Goal: Task Accomplishment & Management: Complete application form

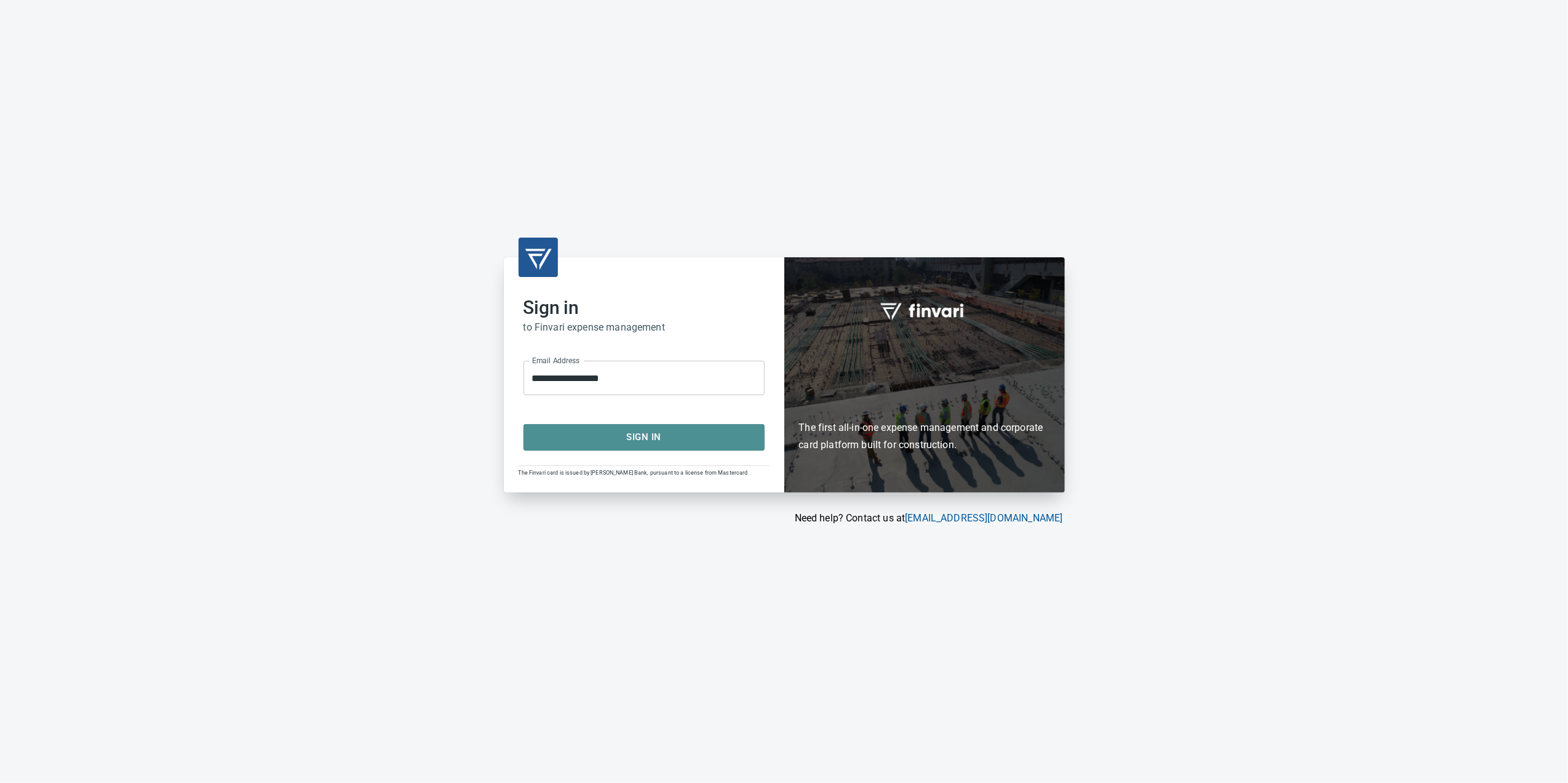
click at [700, 439] on span "Sign In" at bounding box center [644, 437] width 214 height 16
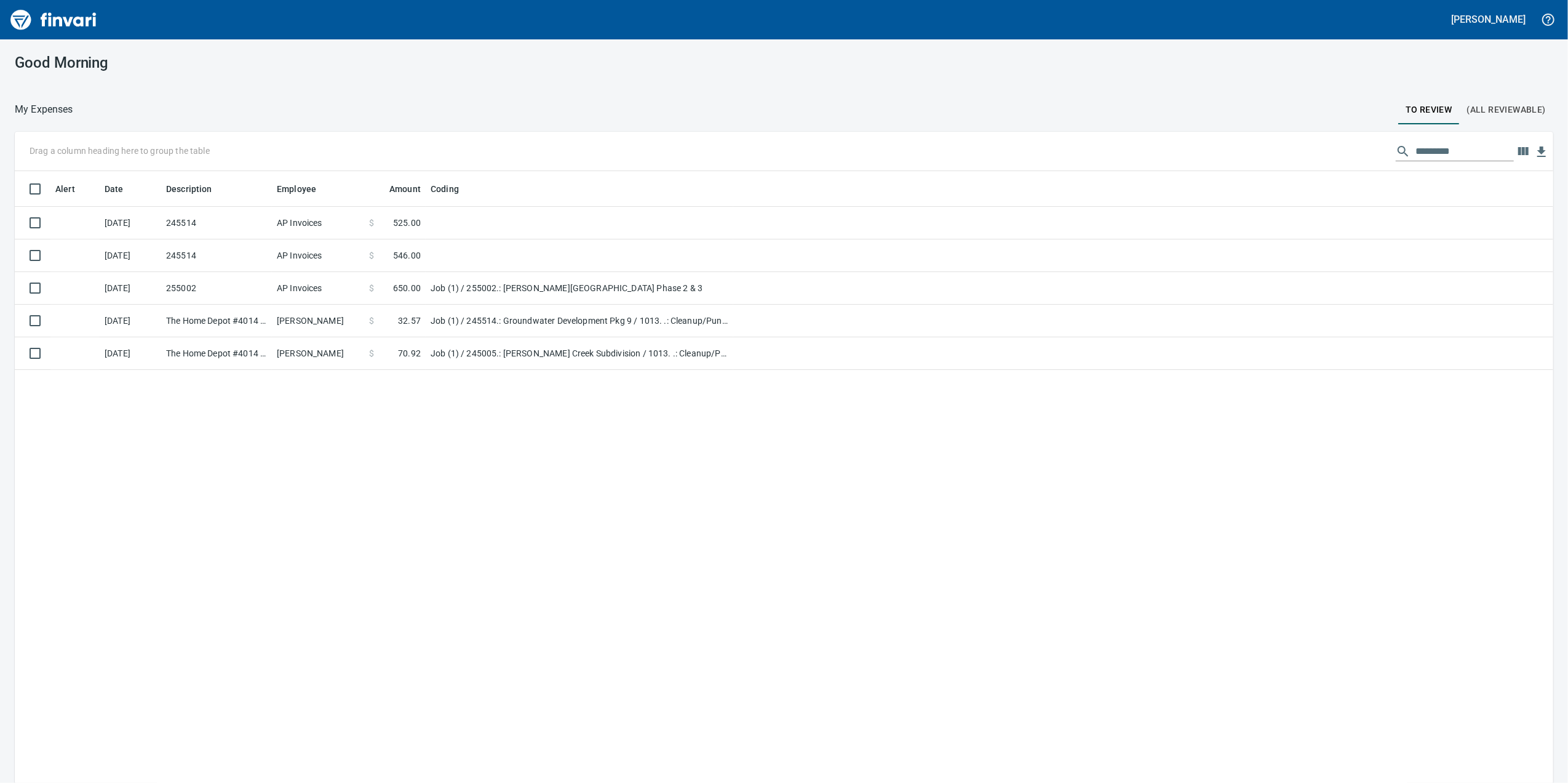
scroll to position [635, 1514]
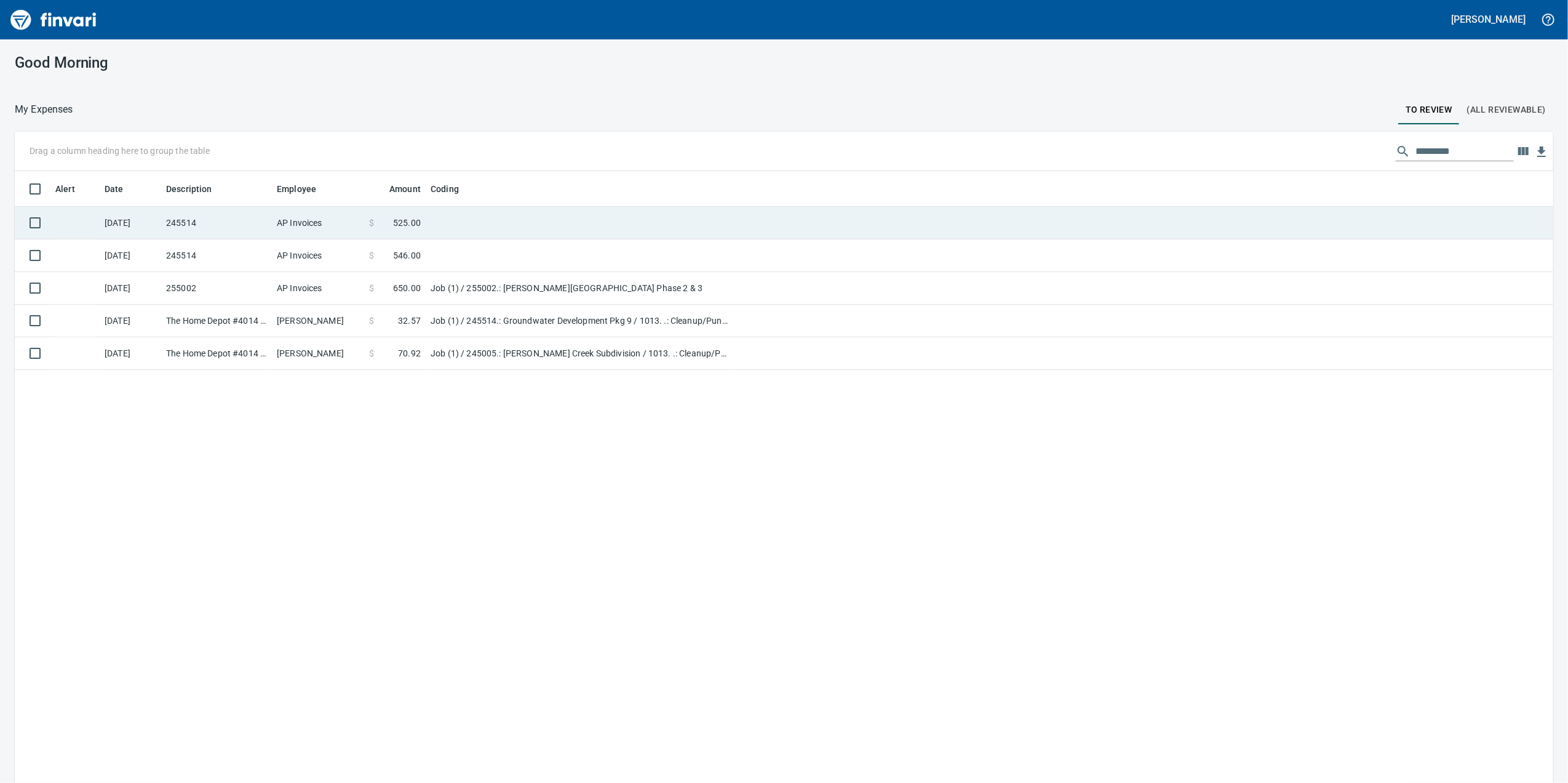
click at [512, 232] on td at bounding box center [579, 223] width 307 height 33
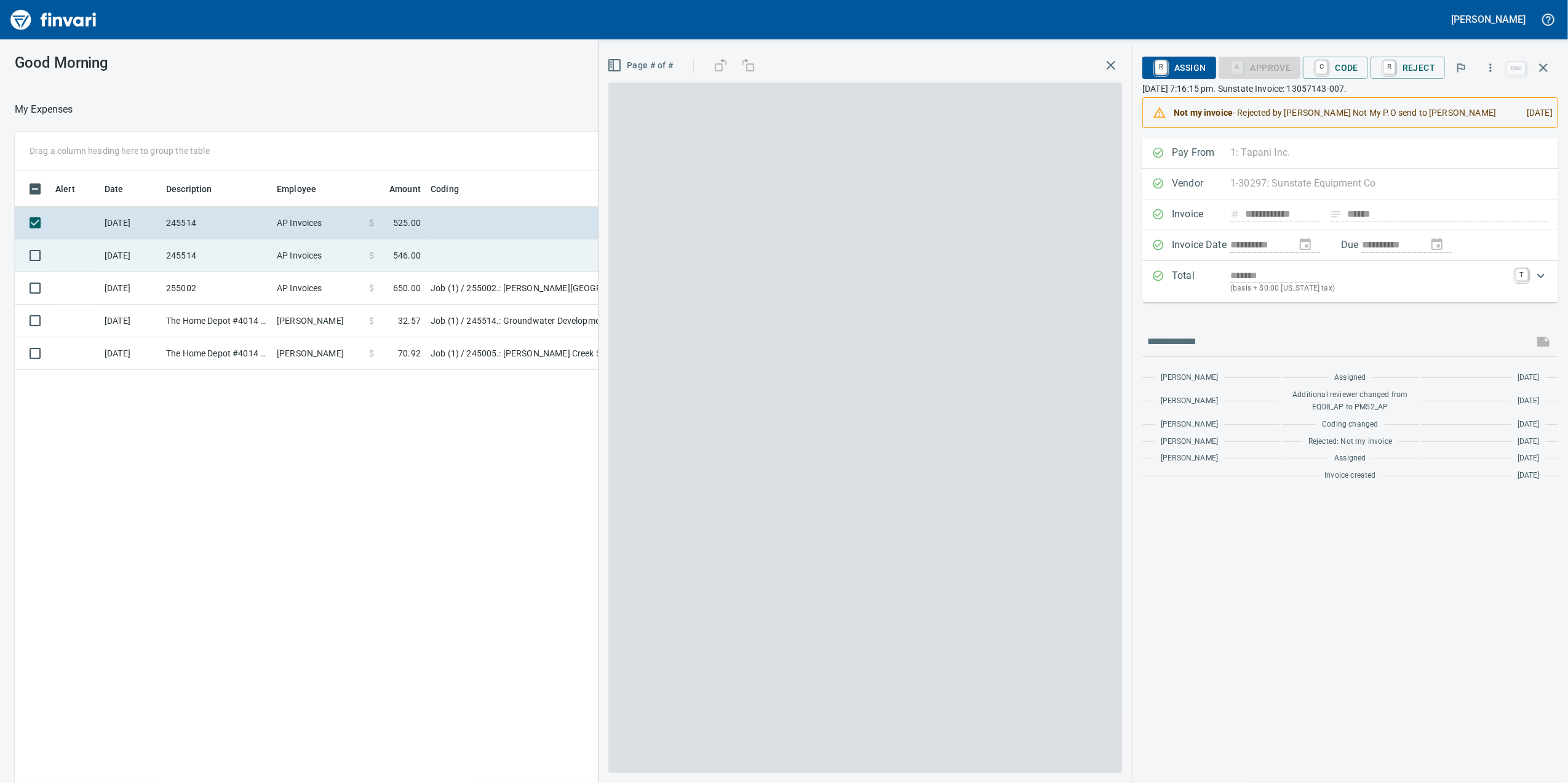
scroll to position [635, 1206]
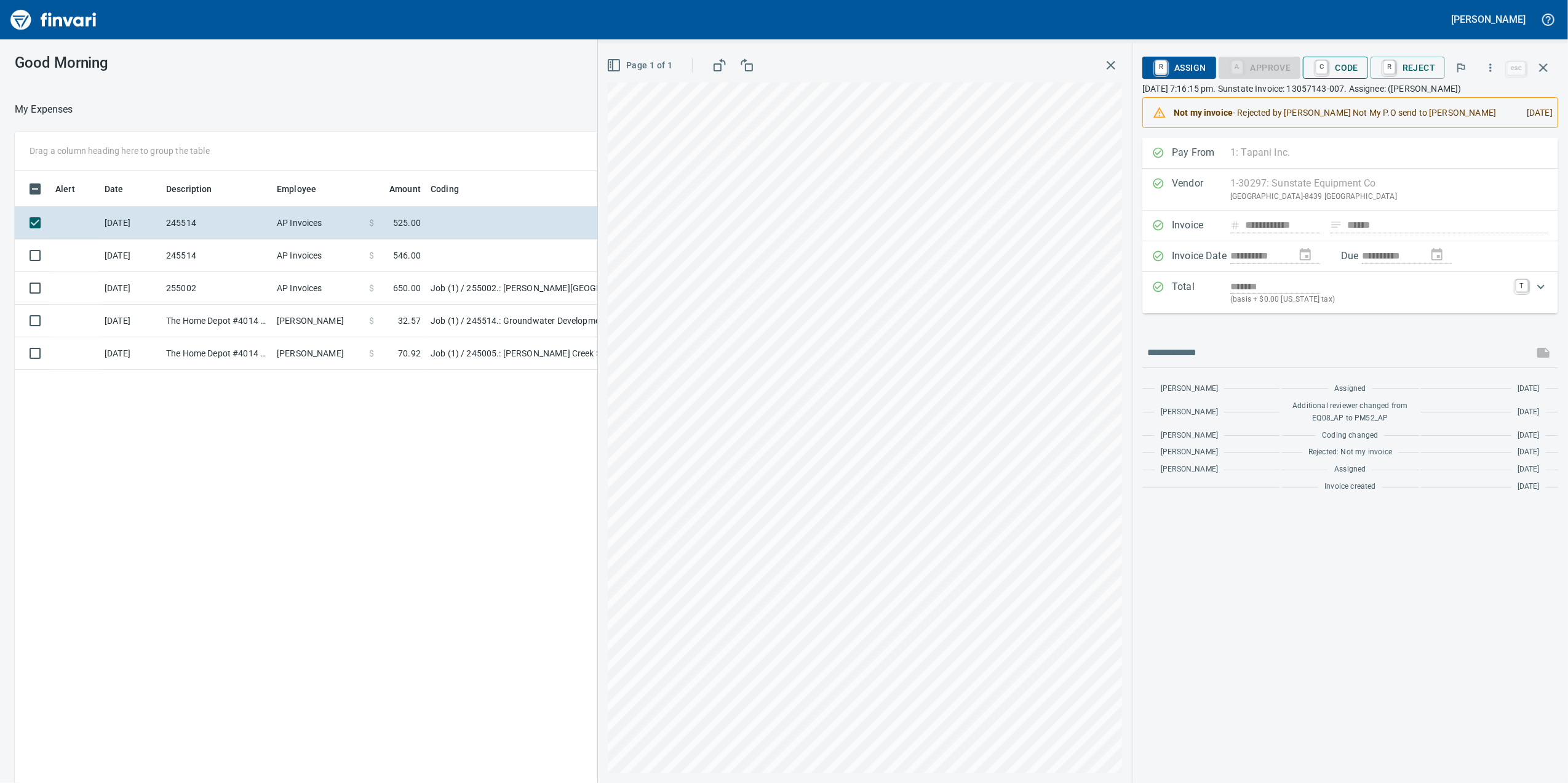
click at [1340, 67] on span "C Code" at bounding box center [1335, 67] width 46 height 21
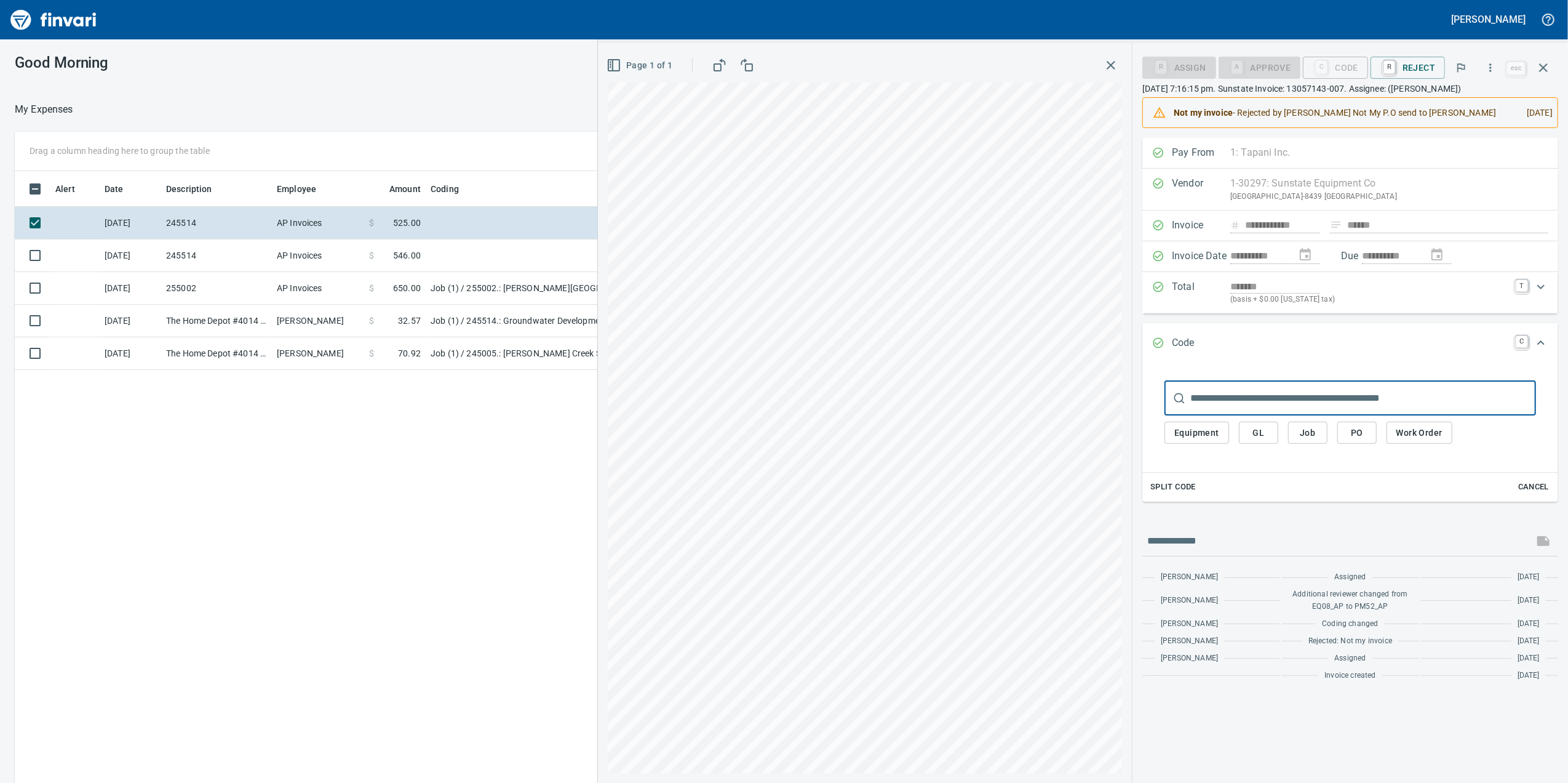
click at [1242, 407] on input "text" at bounding box center [1362, 397] width 345 height 35
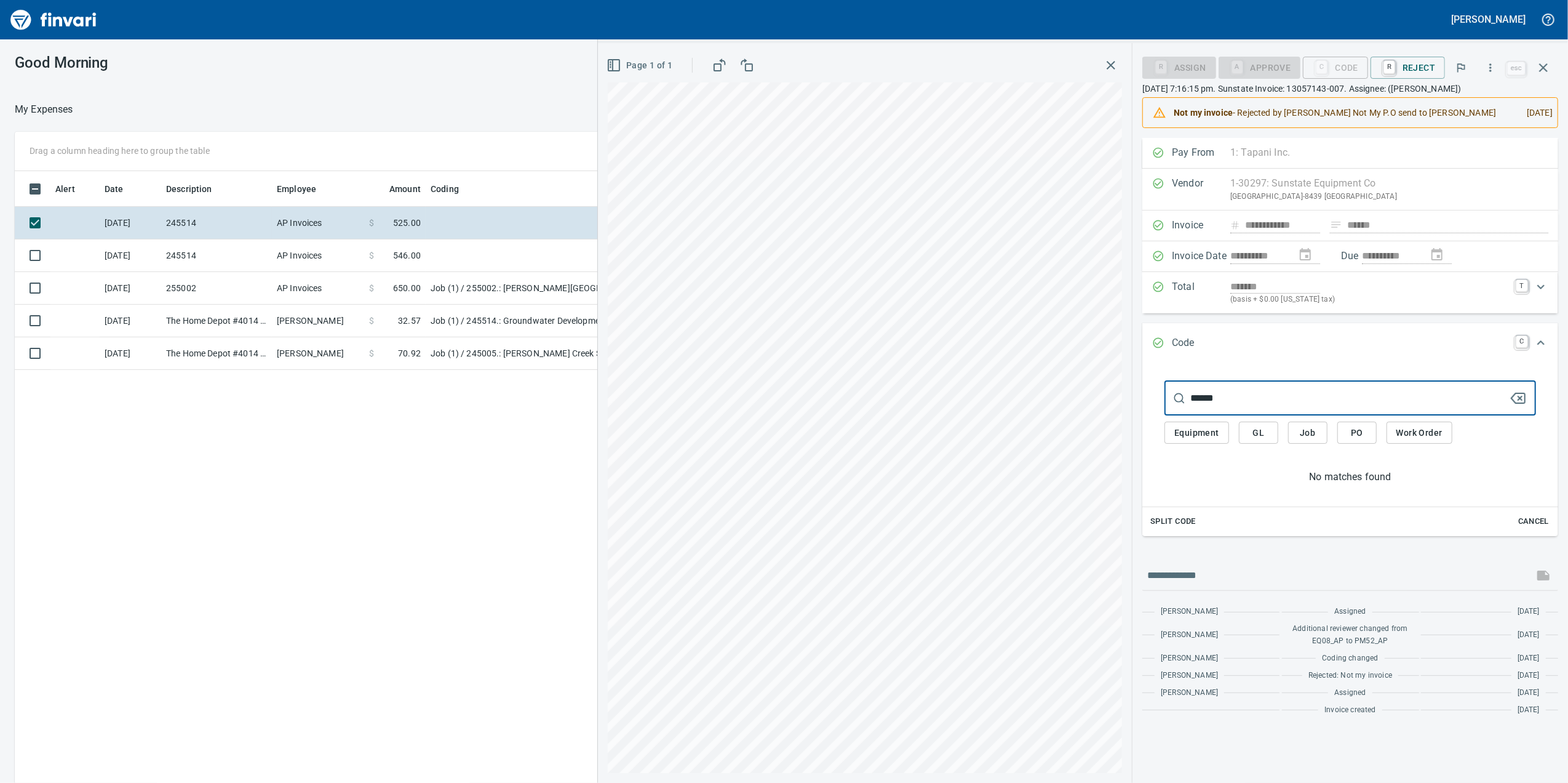
type input "******"
click at [1300, 440] on span "Job" at bounding box center [1307, 432] width 20 height 15
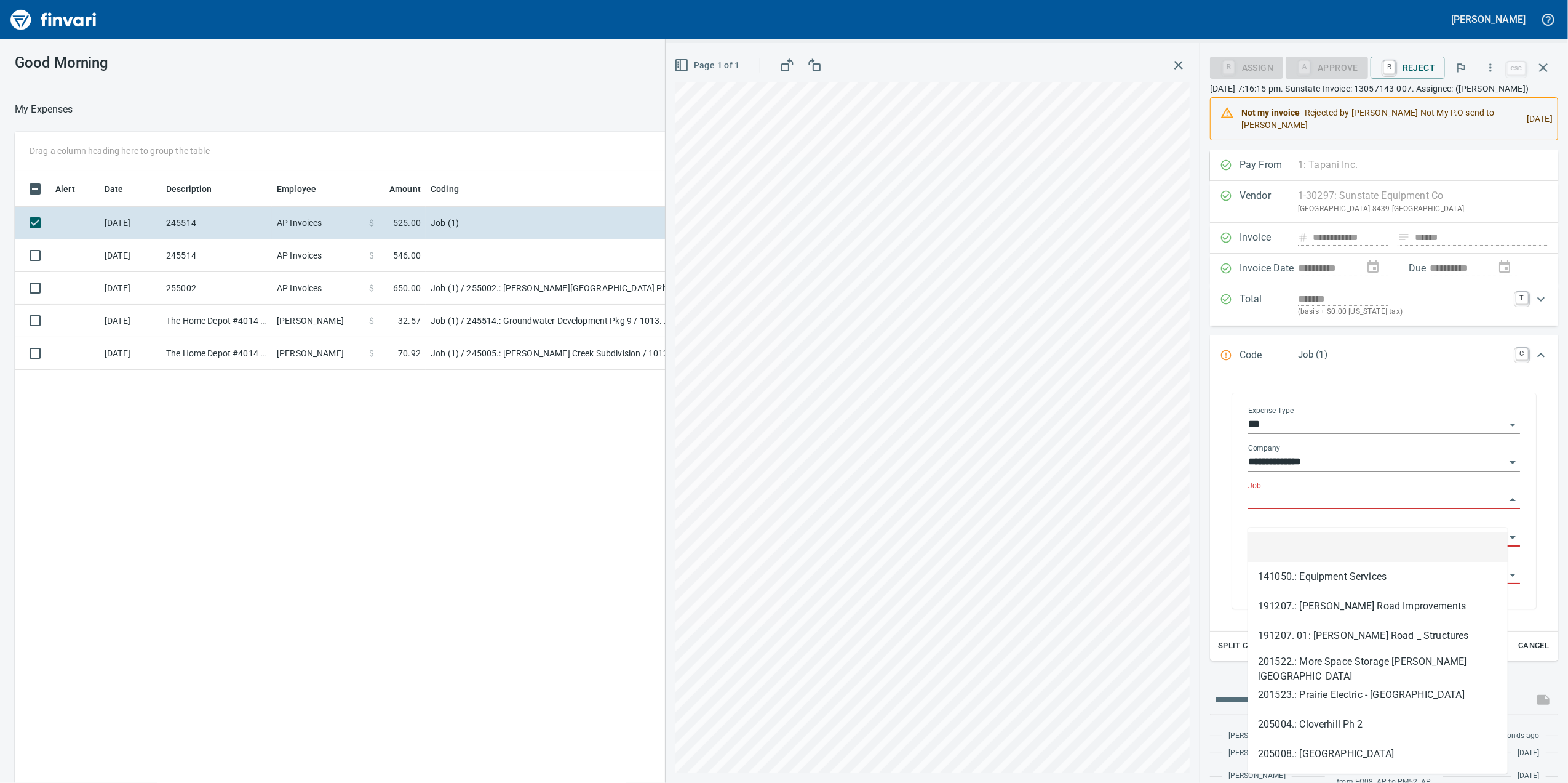
click at [1265, 508] on input "Job" at bounding box center [1376, 499] width 258 height 17
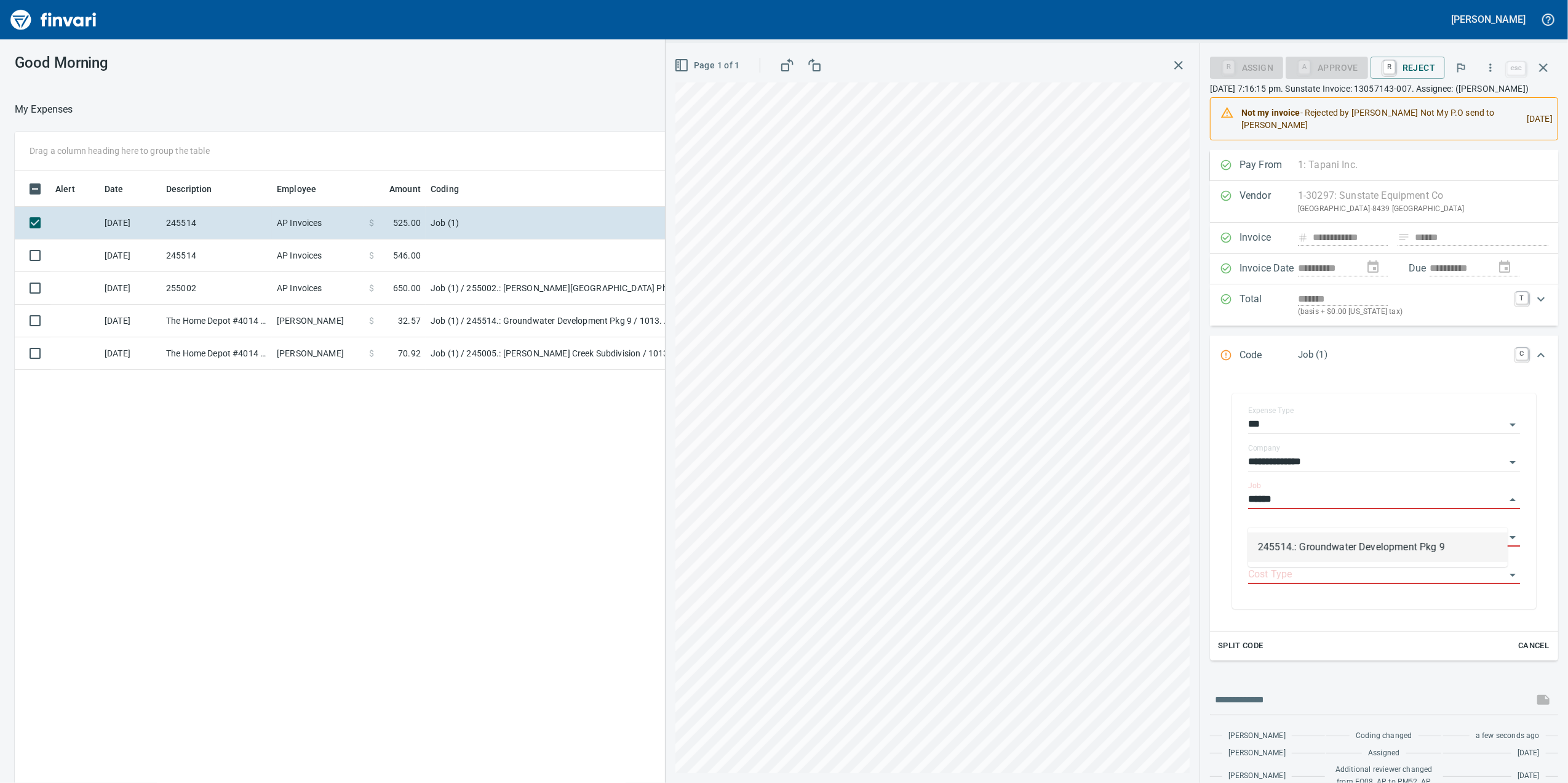
drag, startPoint x: 1317, startPoint y: 532, endPoint x: 1331, endPoint y: 540, distance: 16.1
click at [1319, 535] on li "245514.: Groundwater Development Pkg 9" at bounding box center [1377, 547] width 260 height 30
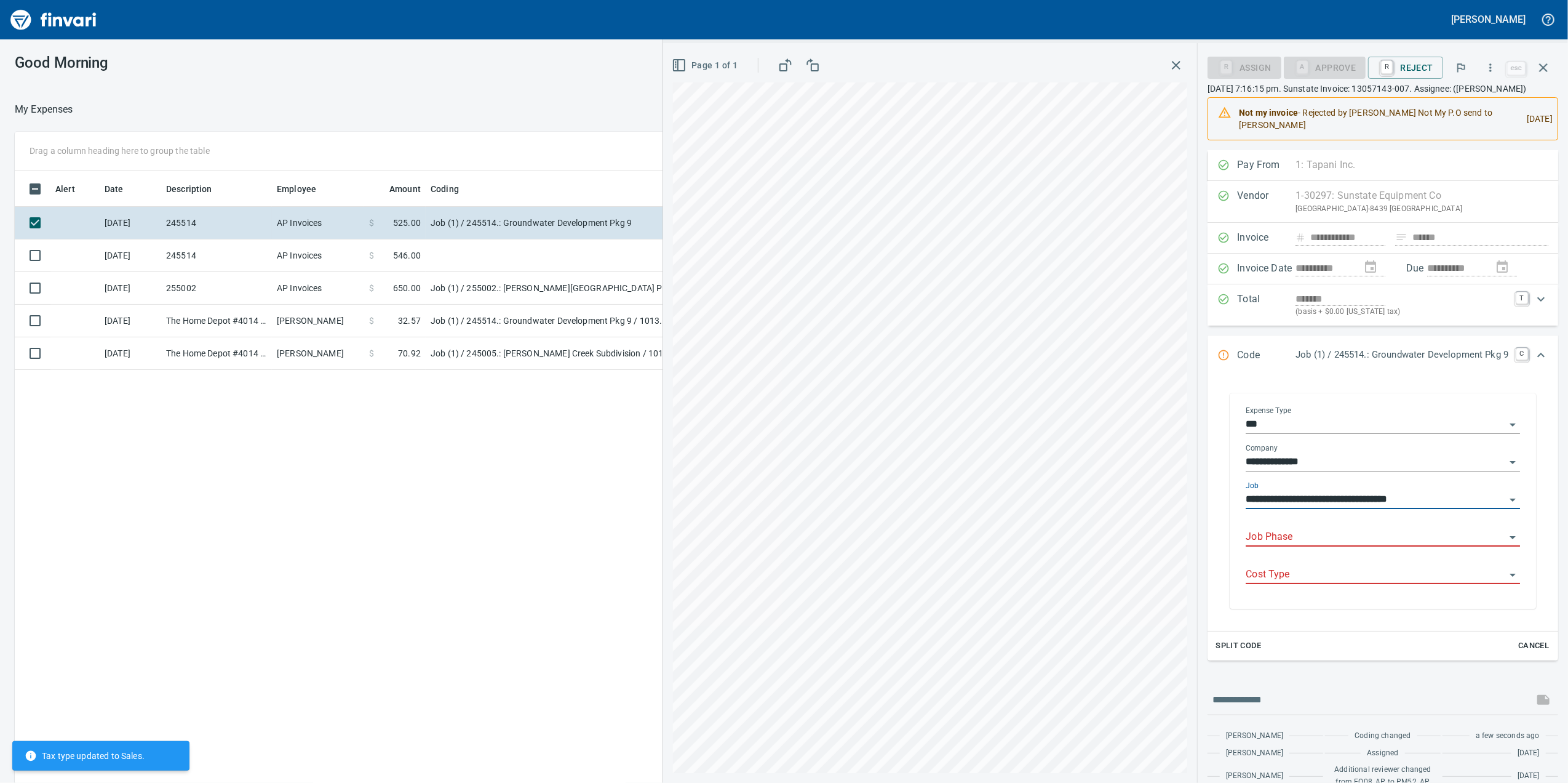
type input "**********"
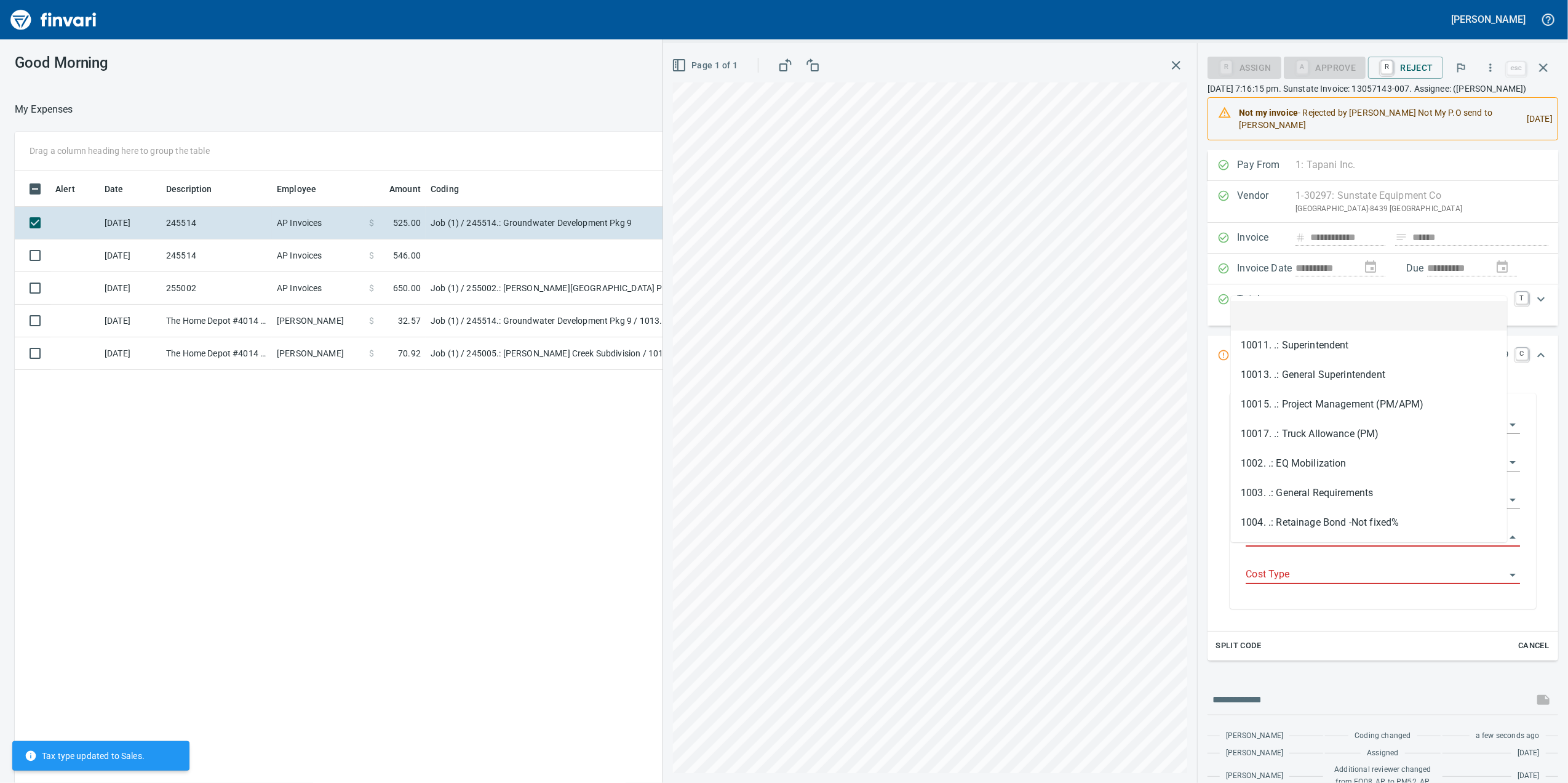
click at [1334, 546] on input "Job Phase" at bounding box center [1375, 536] width 260 height 17
click at [1334, 320] on li "1110. .: 12' Trench Box" at bounding box center [1368, 316] width 276 height 30
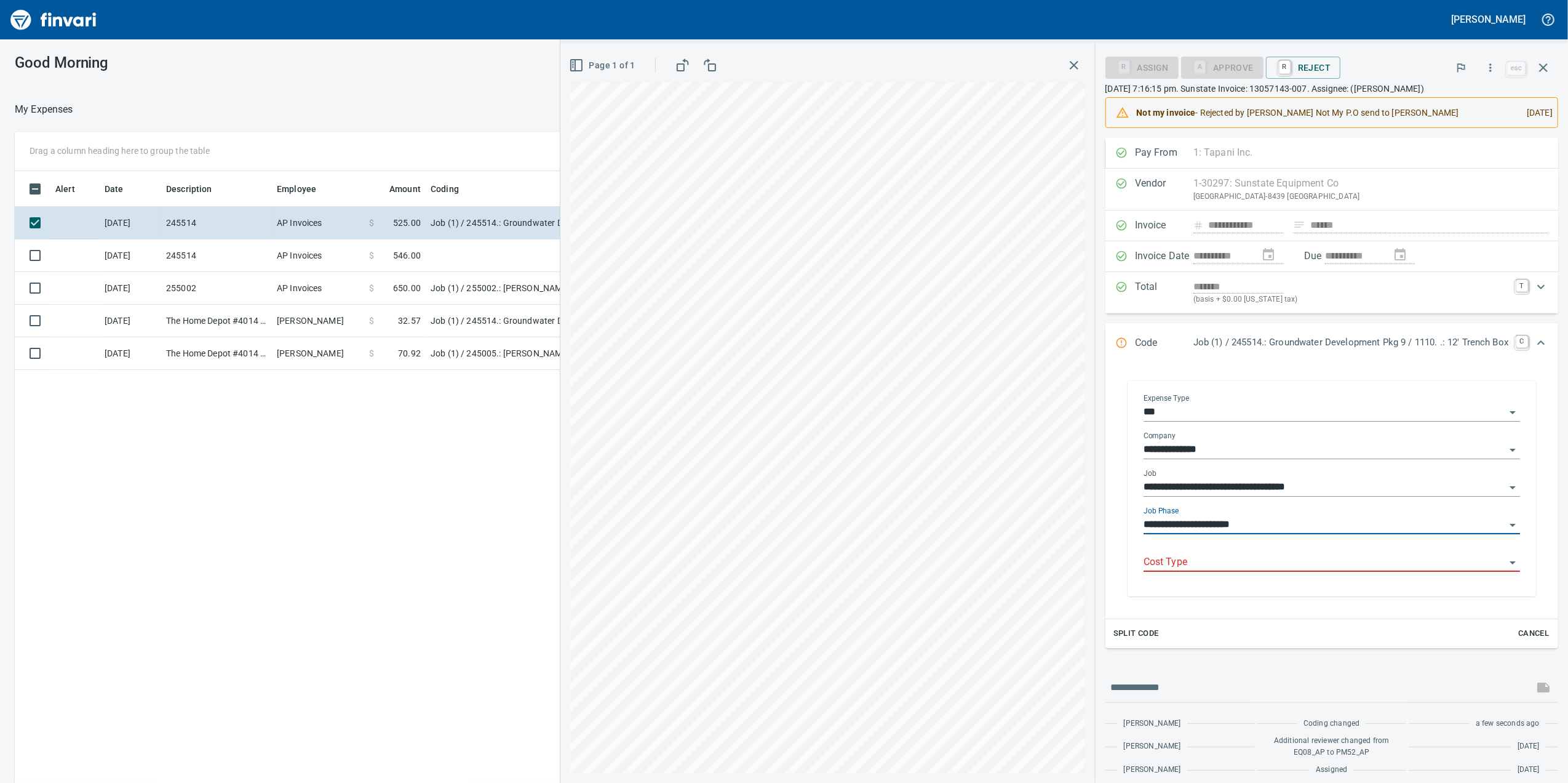
type input "**********"
click at [1207, 557] on input "Cost Type" at bounding box center [1324, 562] width 361 height 17
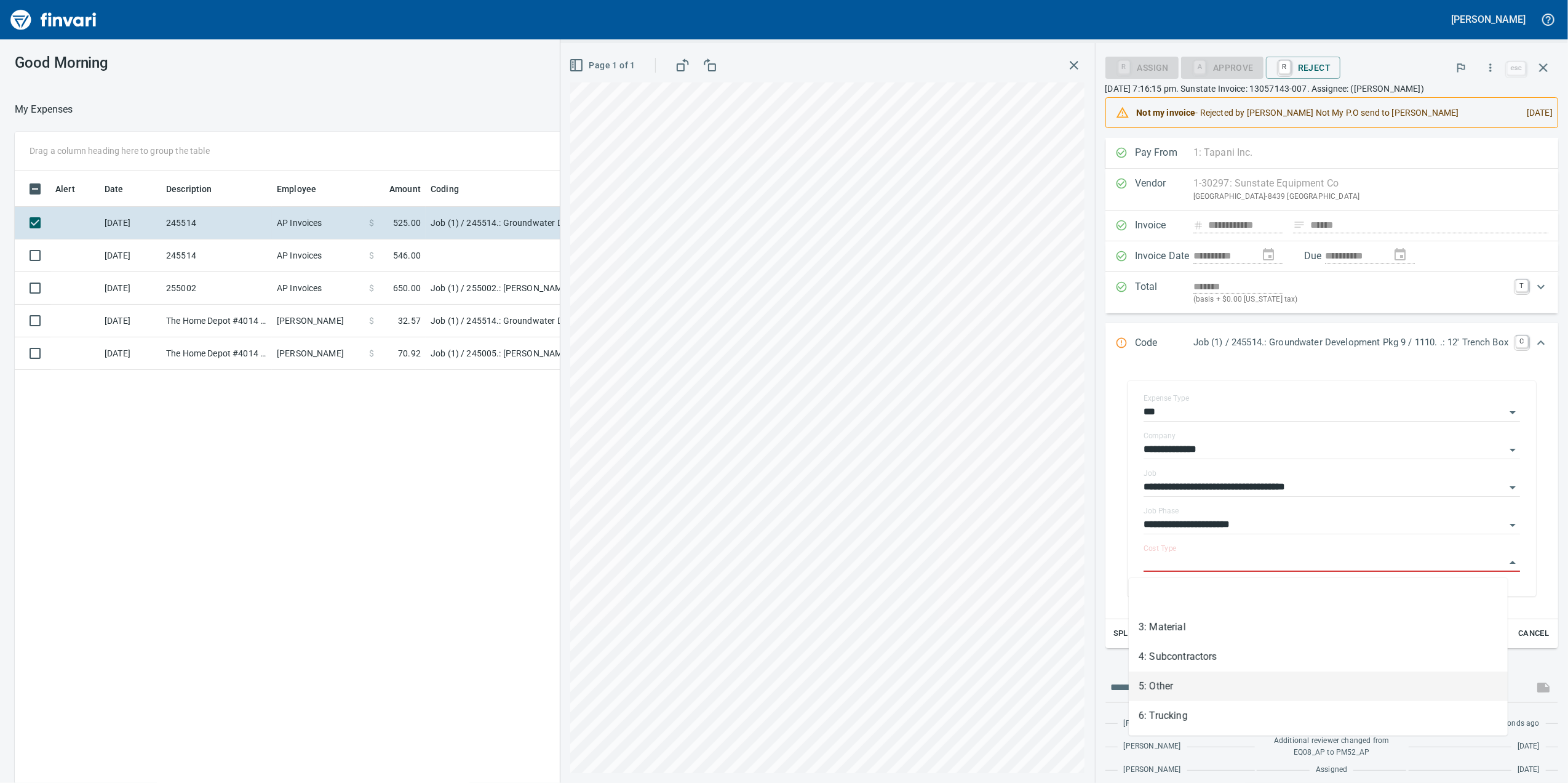
click at [1174, 685] on li "5: Other" at bounding box center [1318, 686] width 379 height 30
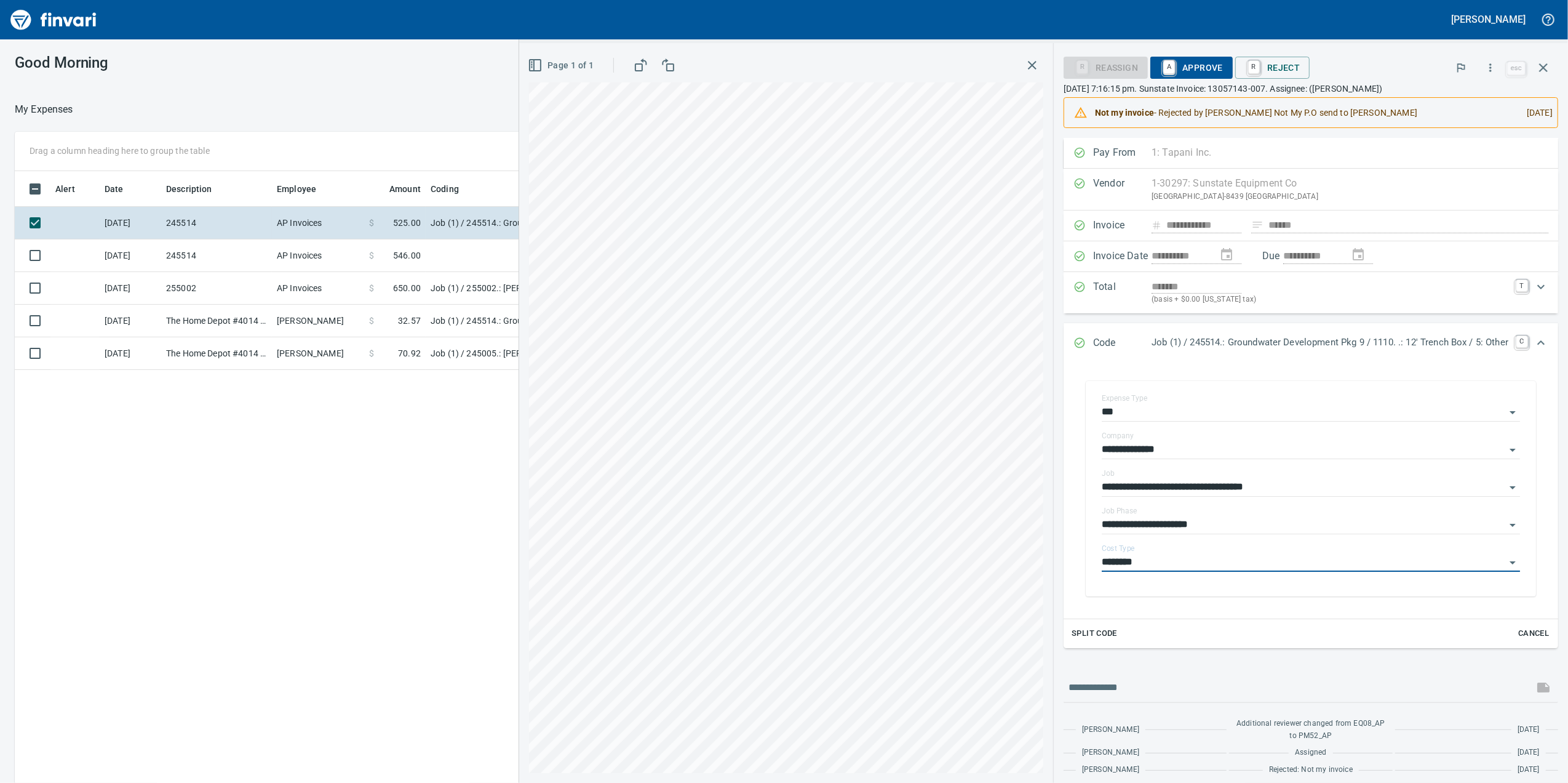
type input "********"
drag, startPoint x: 1195, startPoint y: 70, endPoint x: 1190, endPoint y: 78, distance: 9.4
click at [1192, 73] on span "A Approve" at bounding box center [1191, 67] width 63 height 21
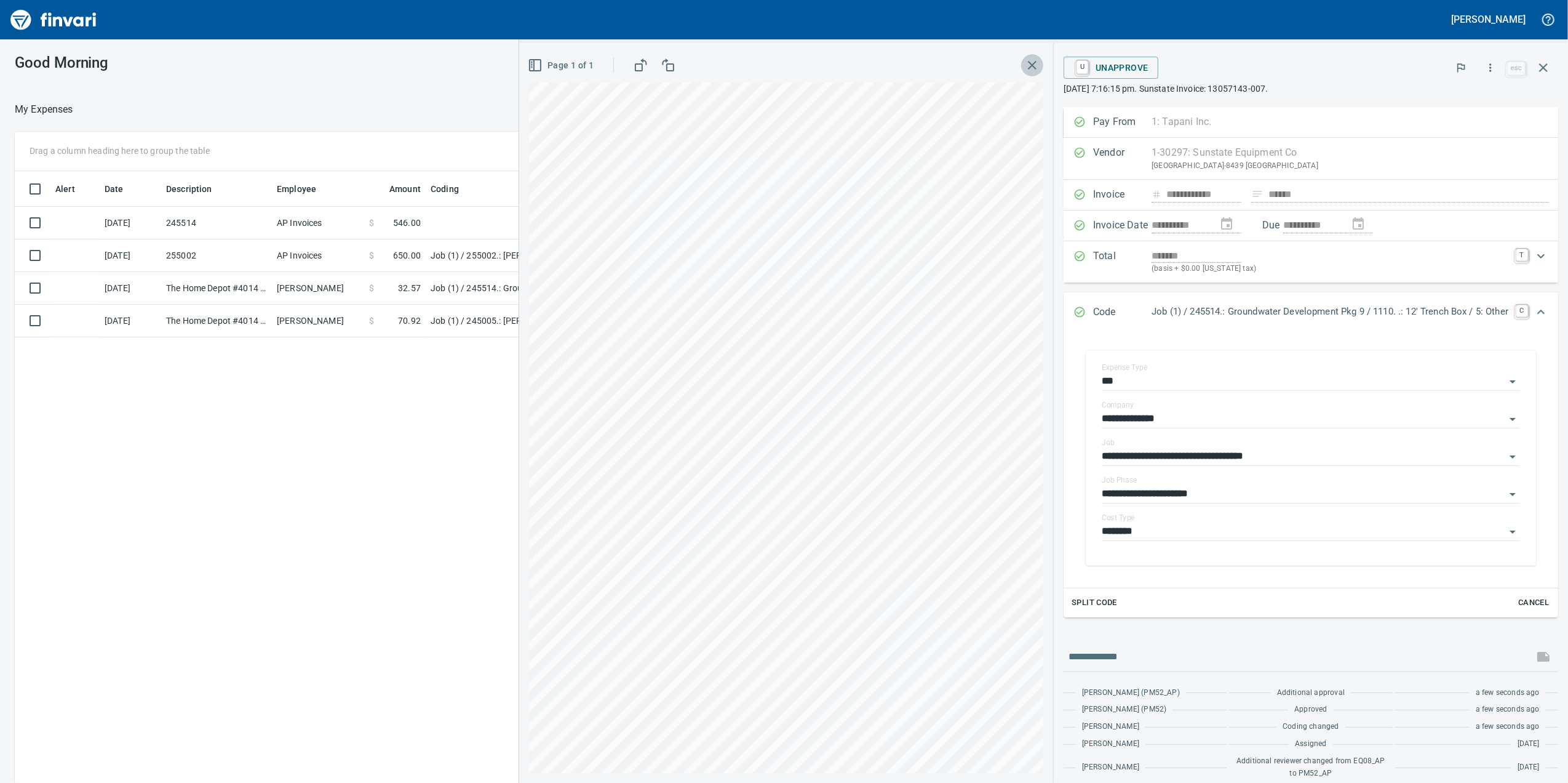
click at [1025, 68] on icon "button" at bounding box center [1032, 65] width 15 height 15
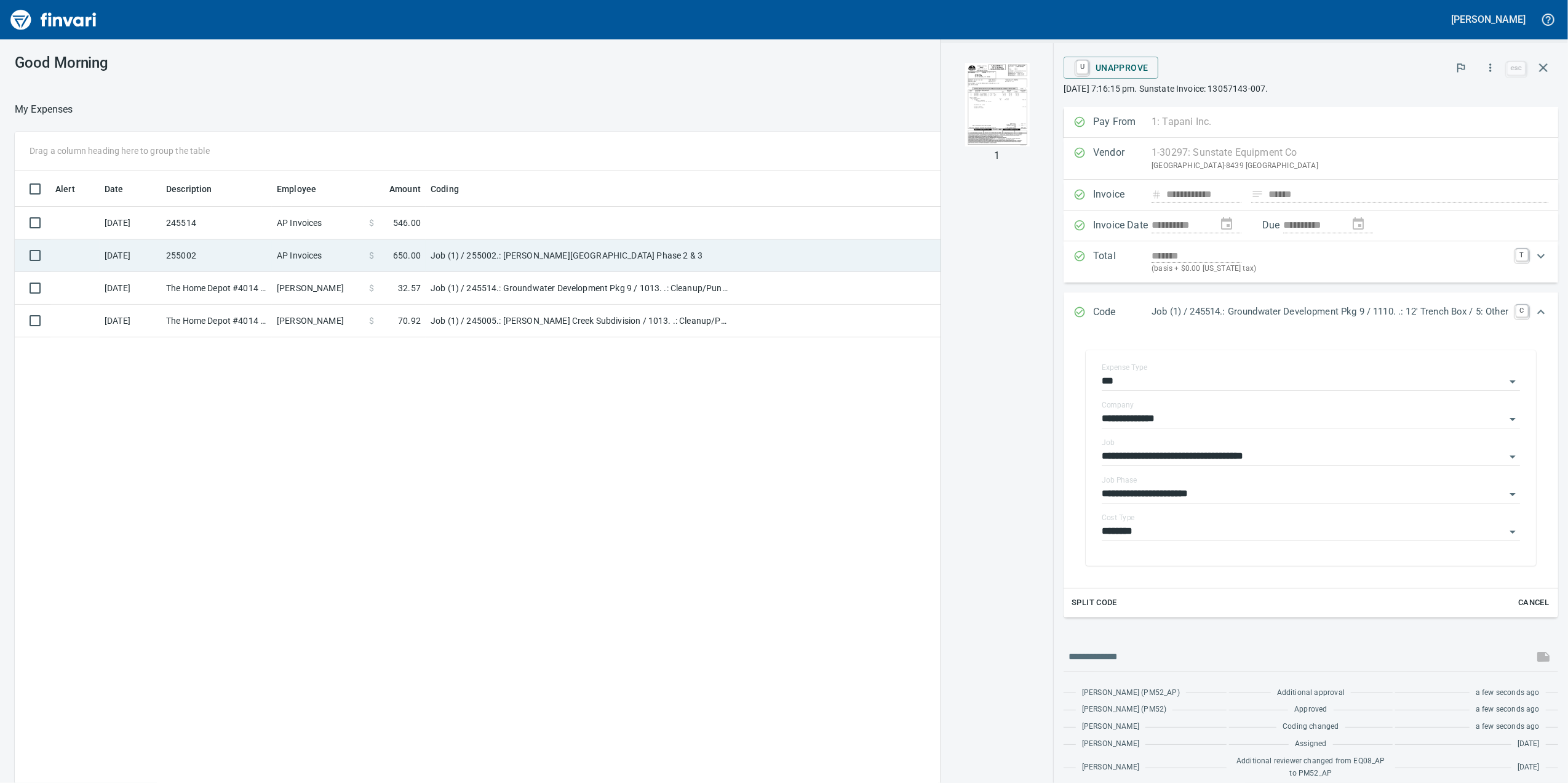
drag, startPoint x: 610, startPoint y: 230, endPoint x: 618, endPoint y: 239, distance: 12.0
click at [615, 238] on td at bounding box center [579, 223] width 307 height 33
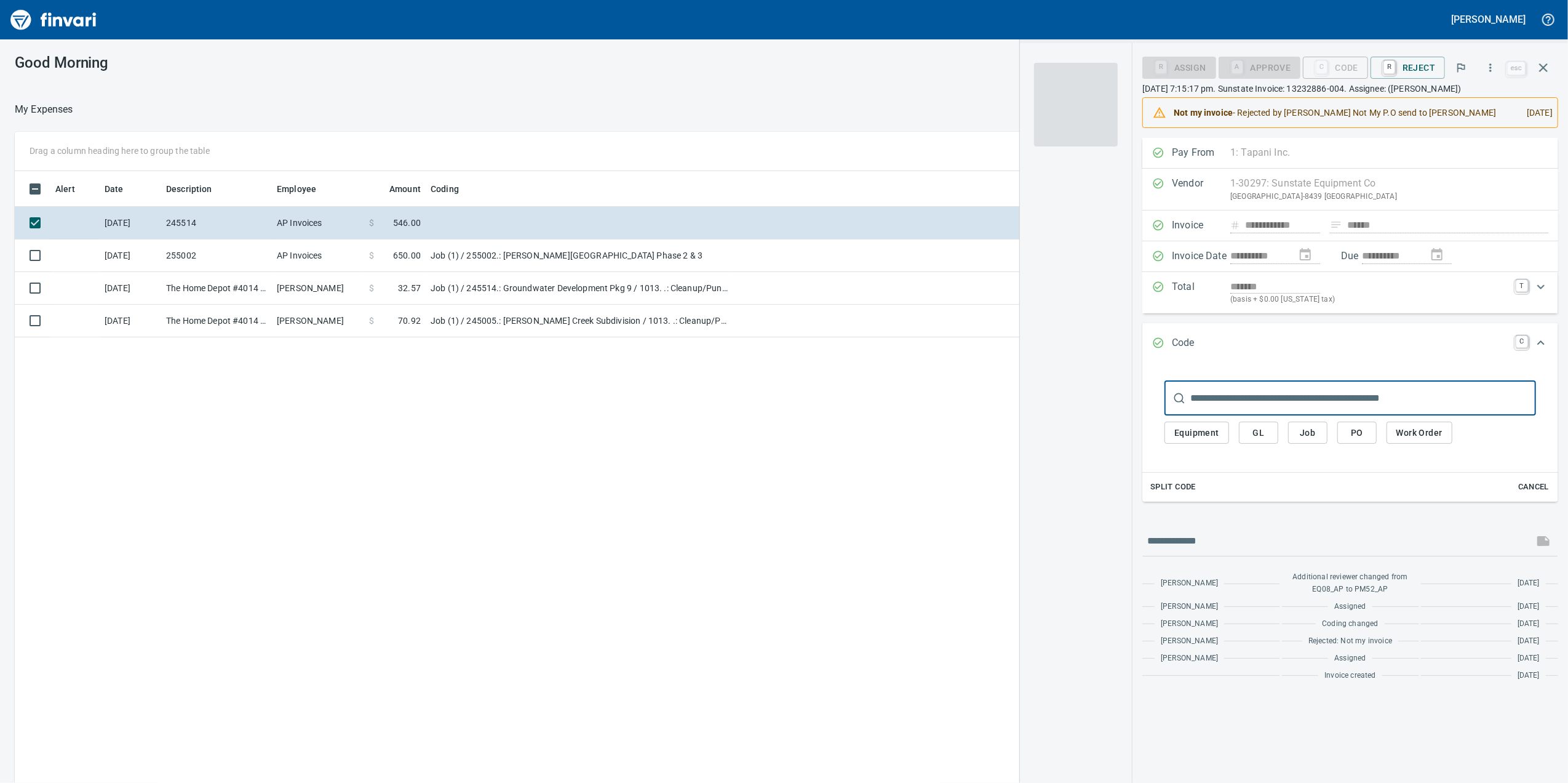
click at [1060, 121] on span at bounding box center [1076, 105] width 84 height 84
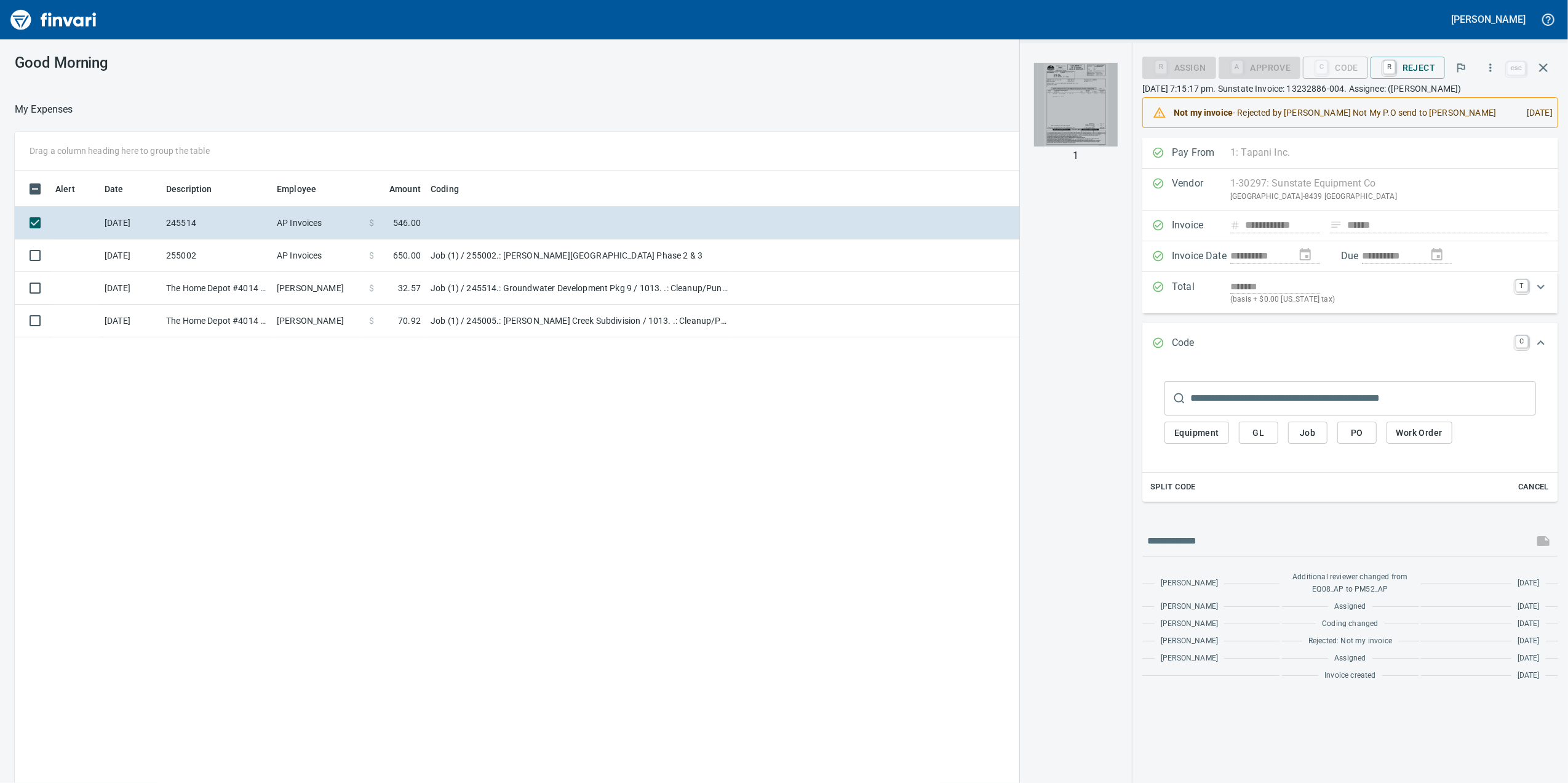
click at [1049, 138] on img "button" at bounding box center [1076, 105] width 84 height 84
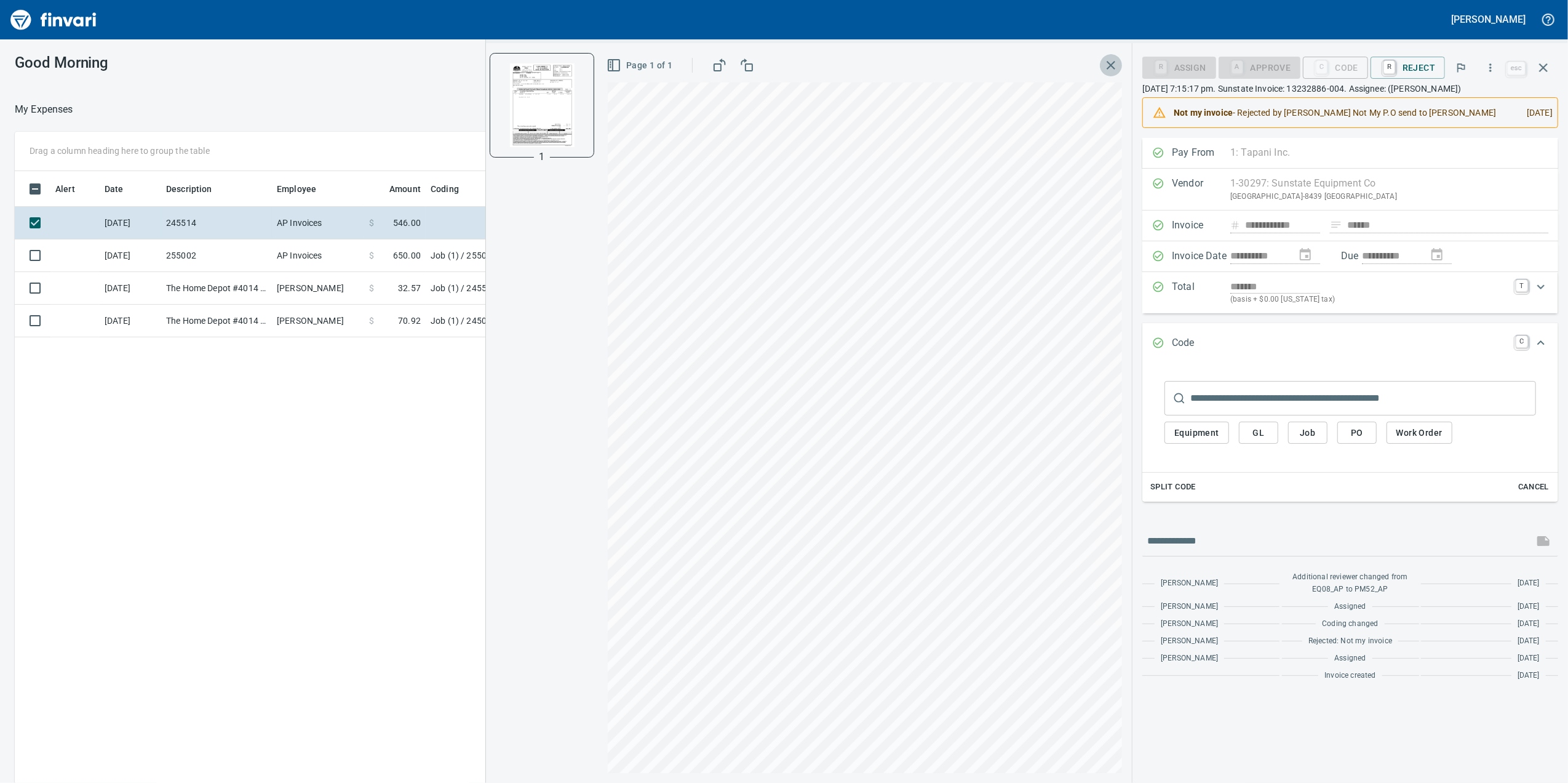
click at [1120, 69] on button "button" at bounding box center [1111, 65] width 22 height 22
